Goal: Register for event/course

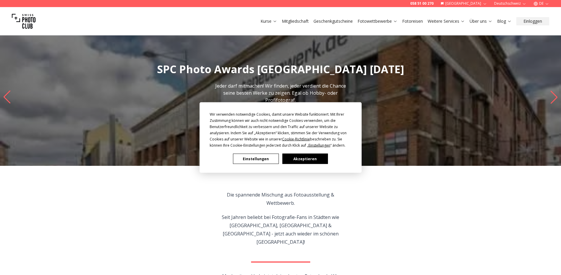
click at [523, 24] on div "Wir verwenden notwendige Cookies, damit unsere Website funktioniert. Mit Ihrer …" at bounding box center [280, 137] width 561 height 275
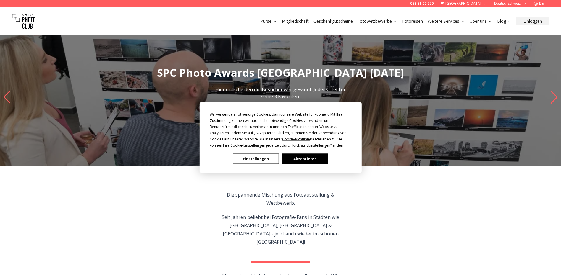
click at [310, 159] on button "Akzeptieren" at bounding box center [305, 159] width 46 height 10
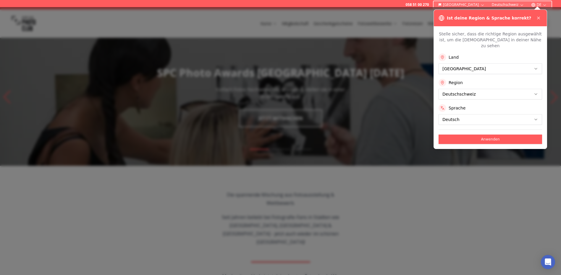
click at [545, 5] on icon "button" at bounding box center [544, 4] width 3 height 1
click at [439, 207] on div at bounding box center [280, 141] width 561 height 268
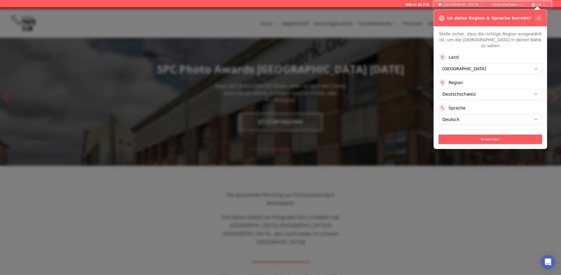
click at [537, 15] on button at bounding box center [538, 17] width 7 height 7
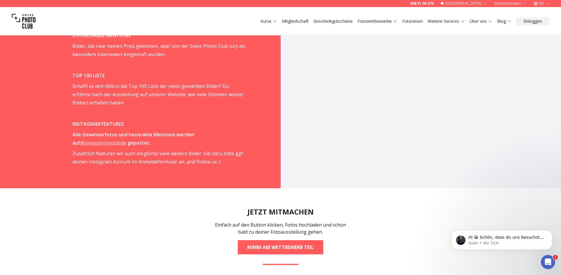
scroll to position [975, 0]
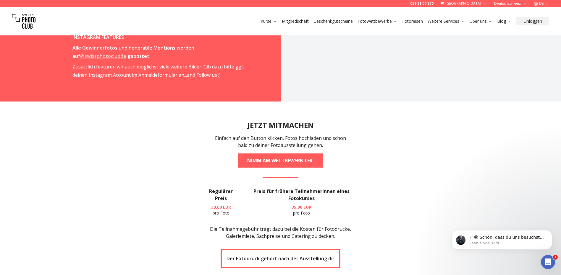
click at [180, 189] on section "JETZT MITMACHEN Einfach auf den Button klicken, Fotos hochladen und schon bald …" at bounding box center [280, 235] width 378 height 267
click at [140, 172] on section "JETZT MITMACHEN Einfach auf den Button klicken, Fotos hochladen und schon bald …" at bounding box center [280, 235] width 378 height 267
click at [150, 196] on section "JETZT MITMACHEN Einfach auf den Button klicken, Fotos hochladen und schon bald …" at bounding box center [280, 235] width 378 height 267
click at [147, 196] on section "JETZT MITMACHEN Einfach auf den Button klicken, Fotos hochladen und schon bald …" at bounding box center [280, 235] width 378 height 267
